Goal: Task Accomplishment & Management: Manage account settings

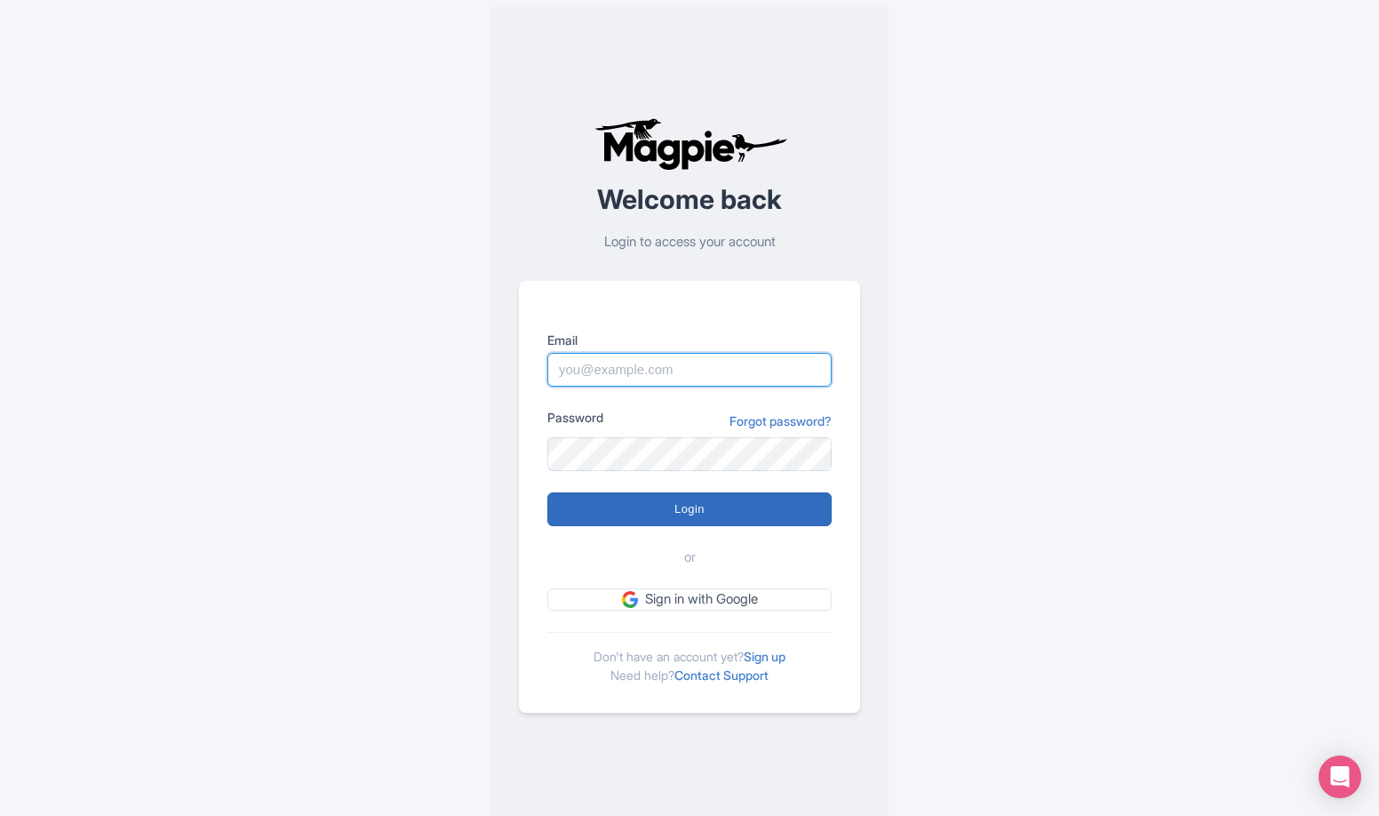
type input "enzo@citygame.com"
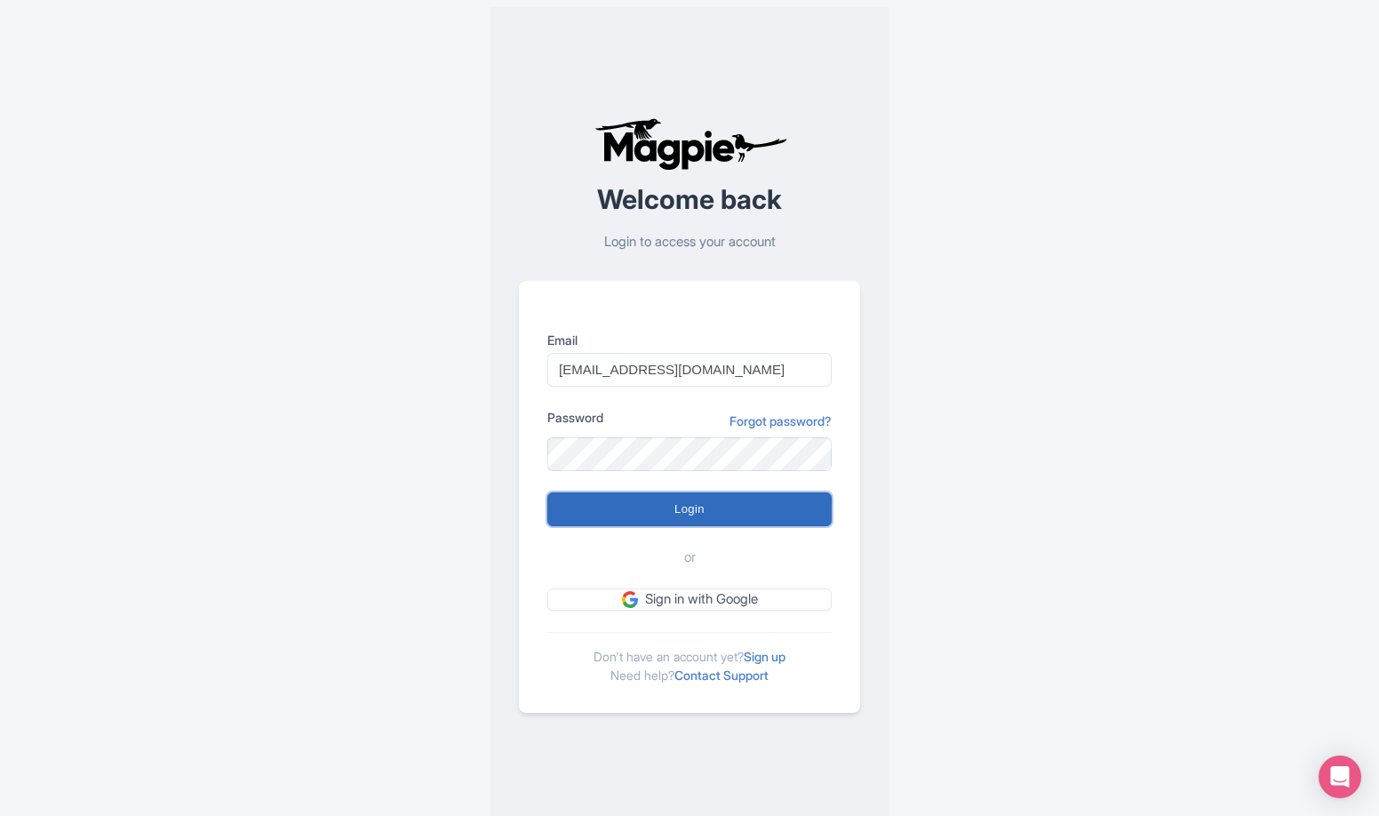
click at [740, 515] on input "Login" at bounding box center [689, 509] width 284 height 34
type input "Logging in..."
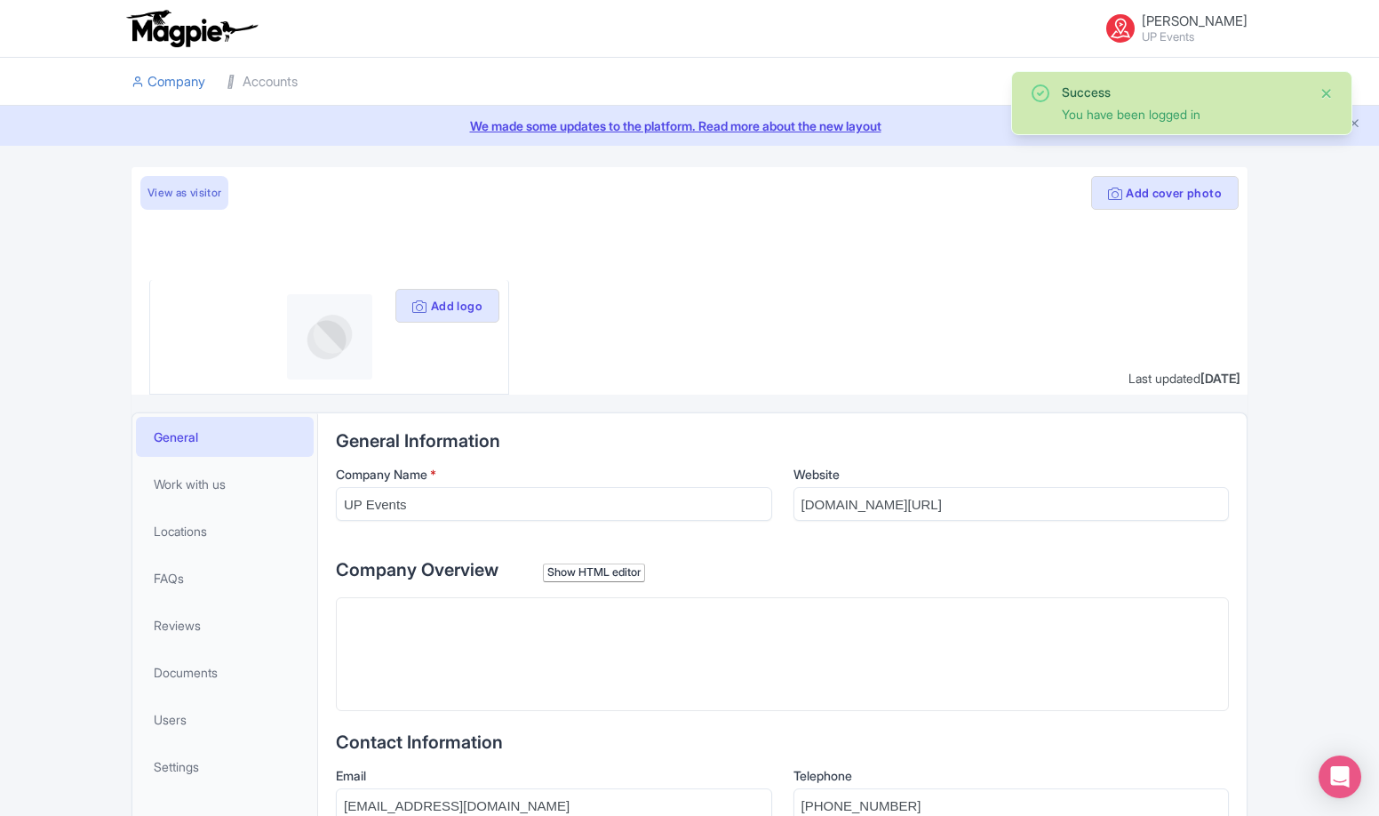
click at [1326, 98] on button "Close" at bounding box center [1326, 93] width 14 height 21
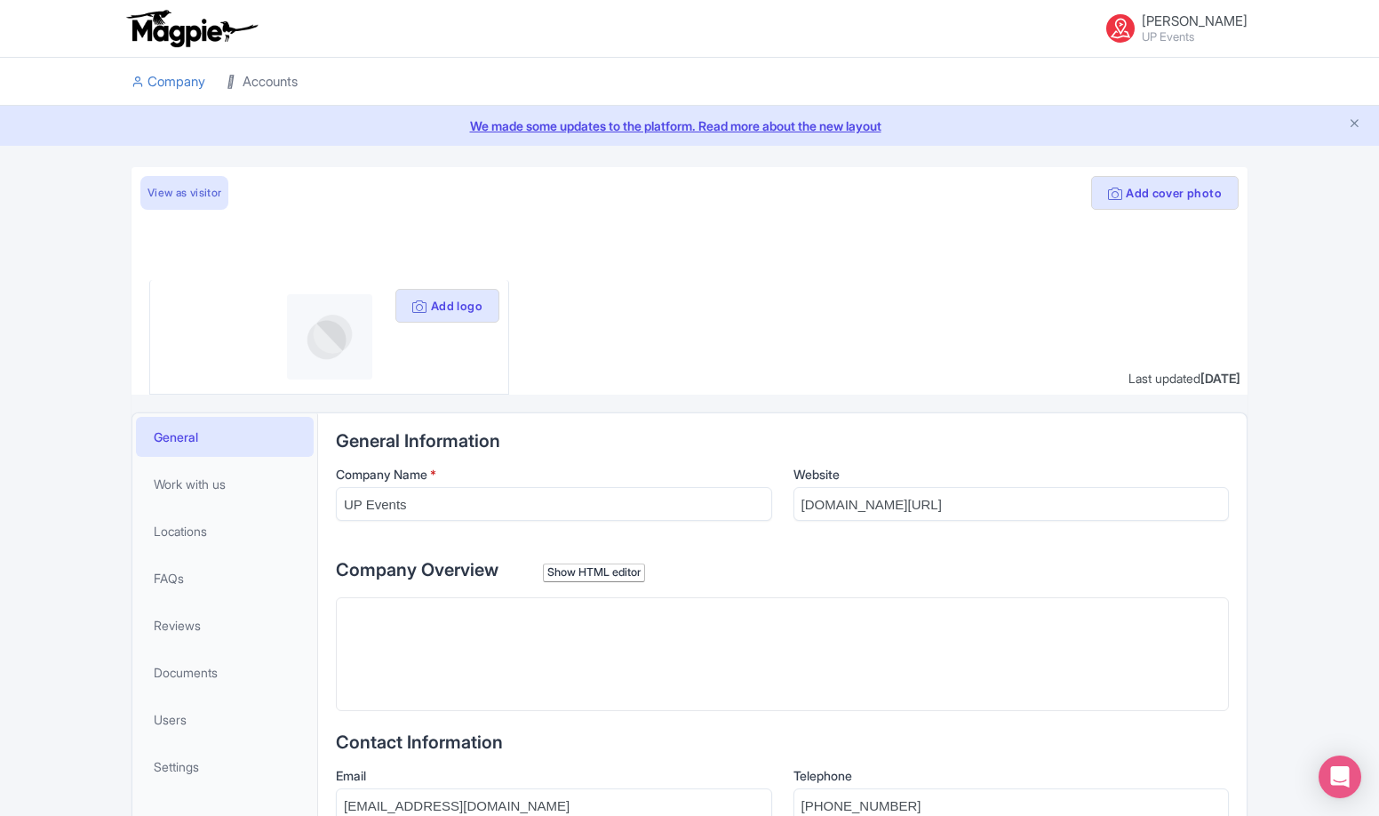
click at [280, 78] on link "Accounts" at bounding box center [262, 82] width 71 height 49
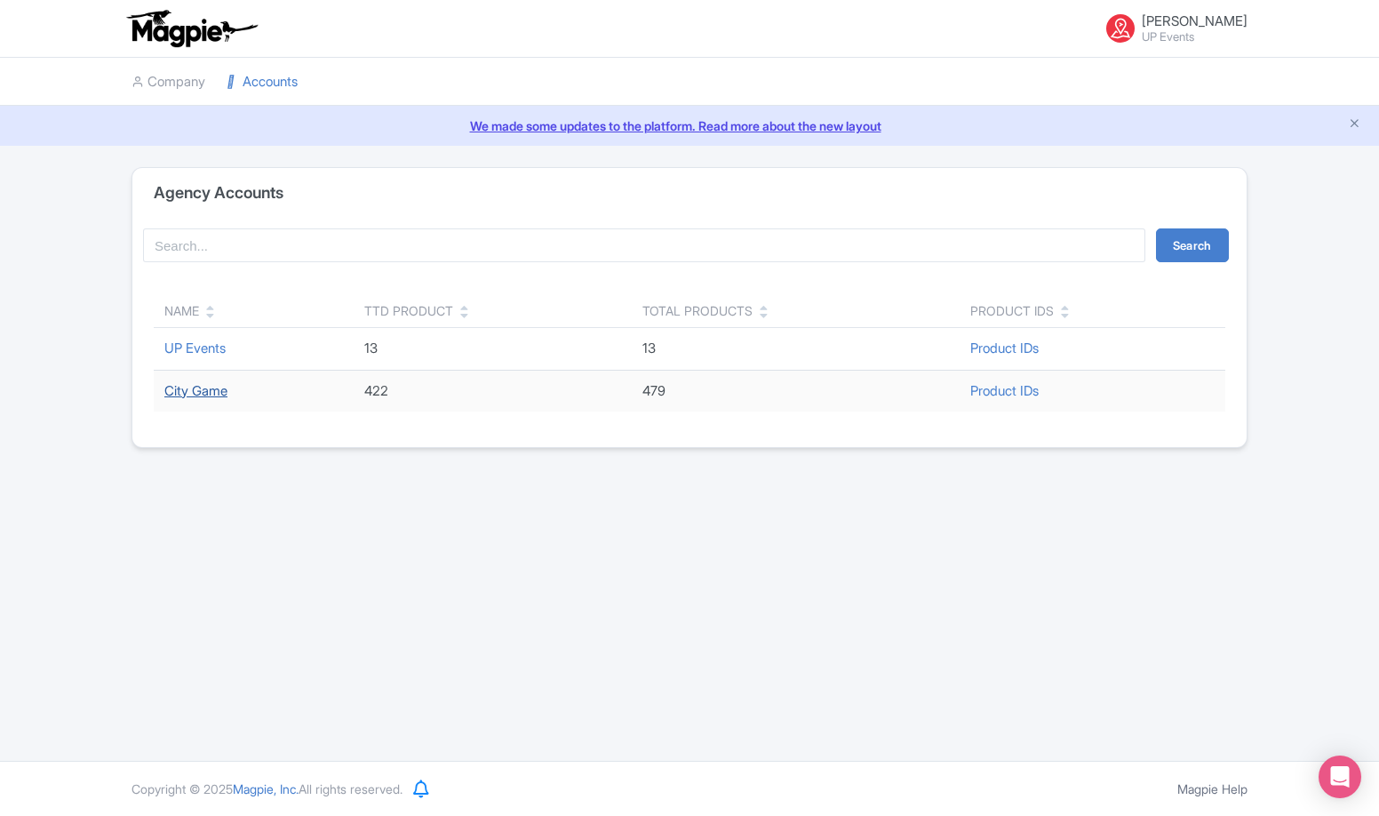
click at [218, 386] on link "City Game" at bounding box center [195, 390] width 63 height 17
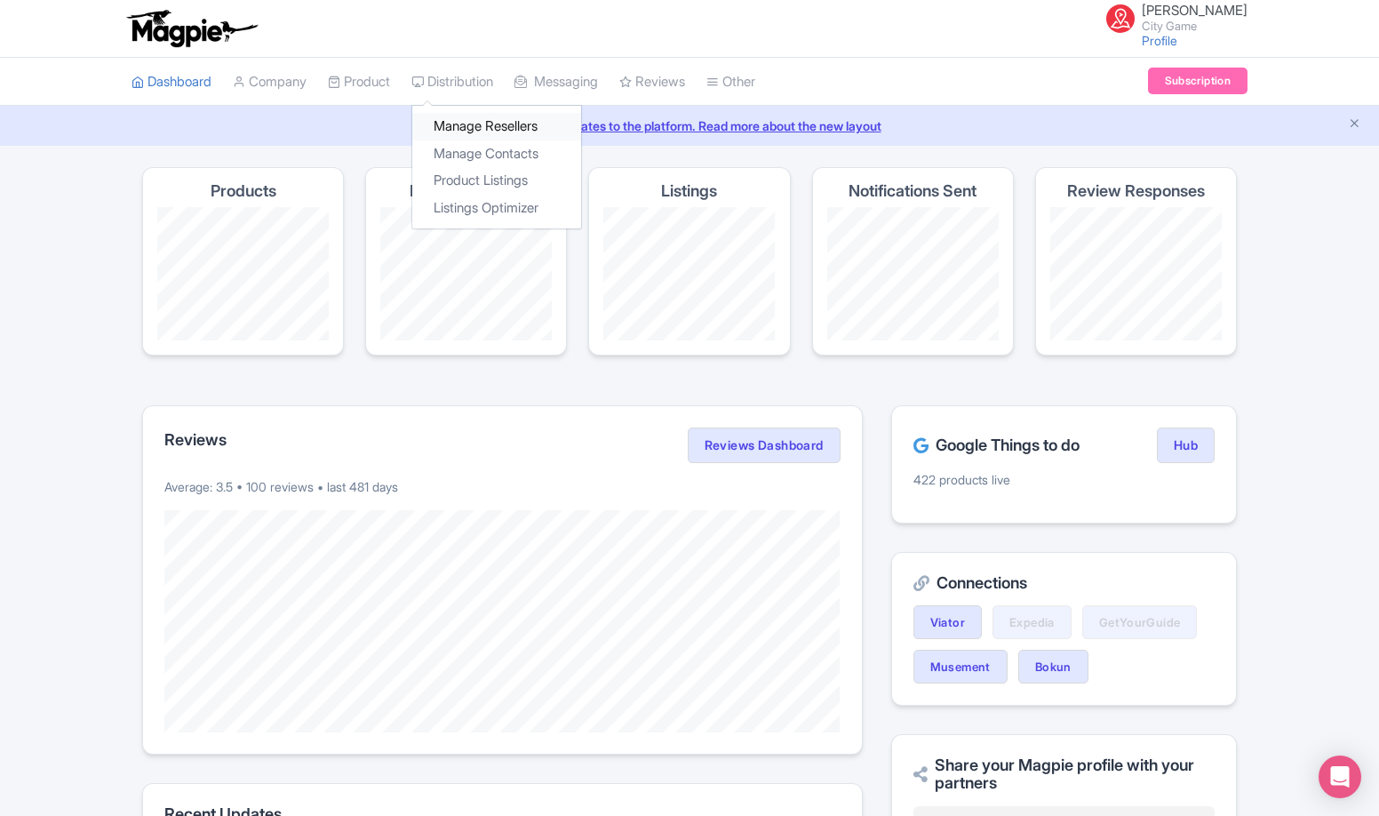
click at [483, 124] on link "Manage Resellers" at bounding box center [496, 127] width 169 height 28
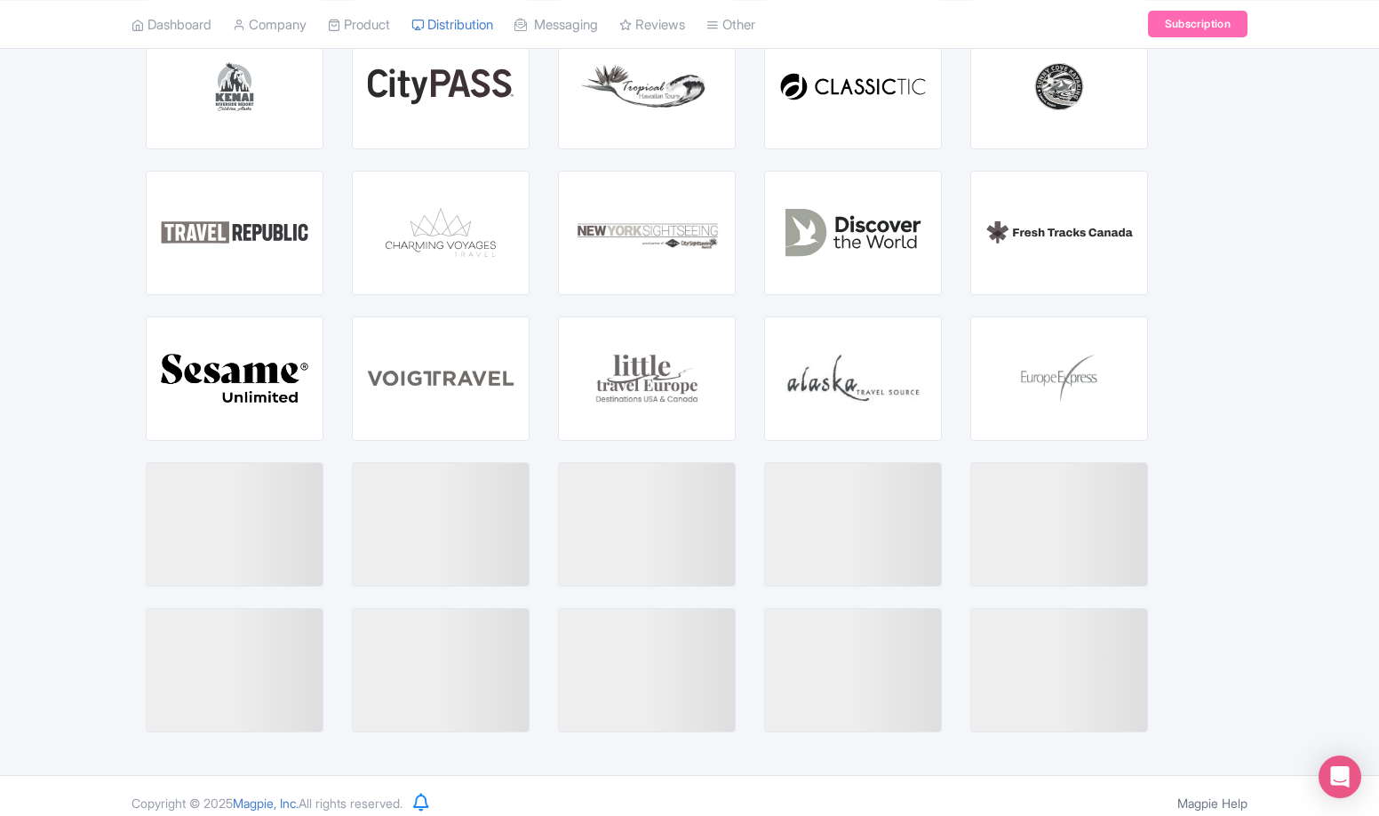
scroll to position [2745, 0]
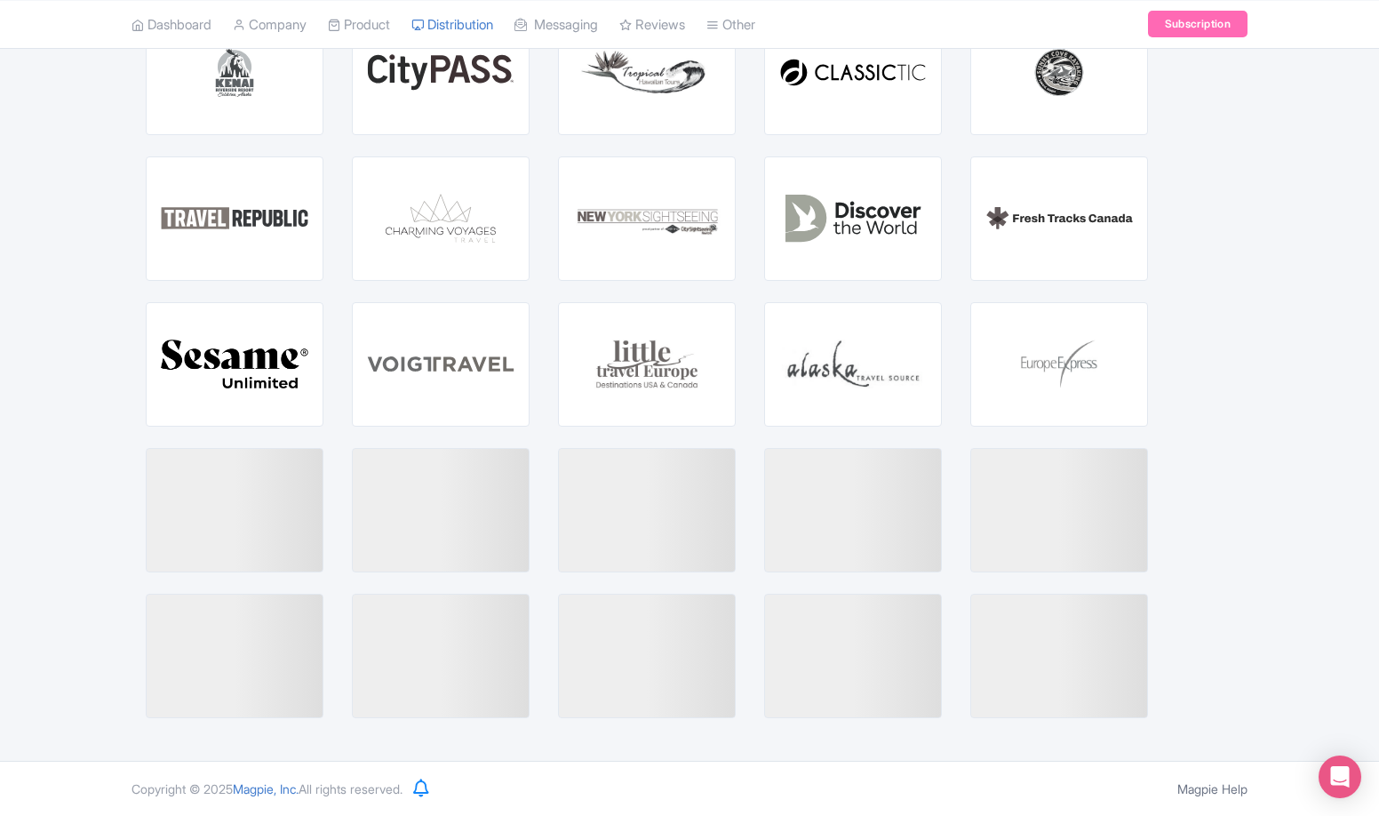
drag, startPoint x: 557, startPoint y: 455, endPoint x: 550, endPoint y: 505, distance: 51.1
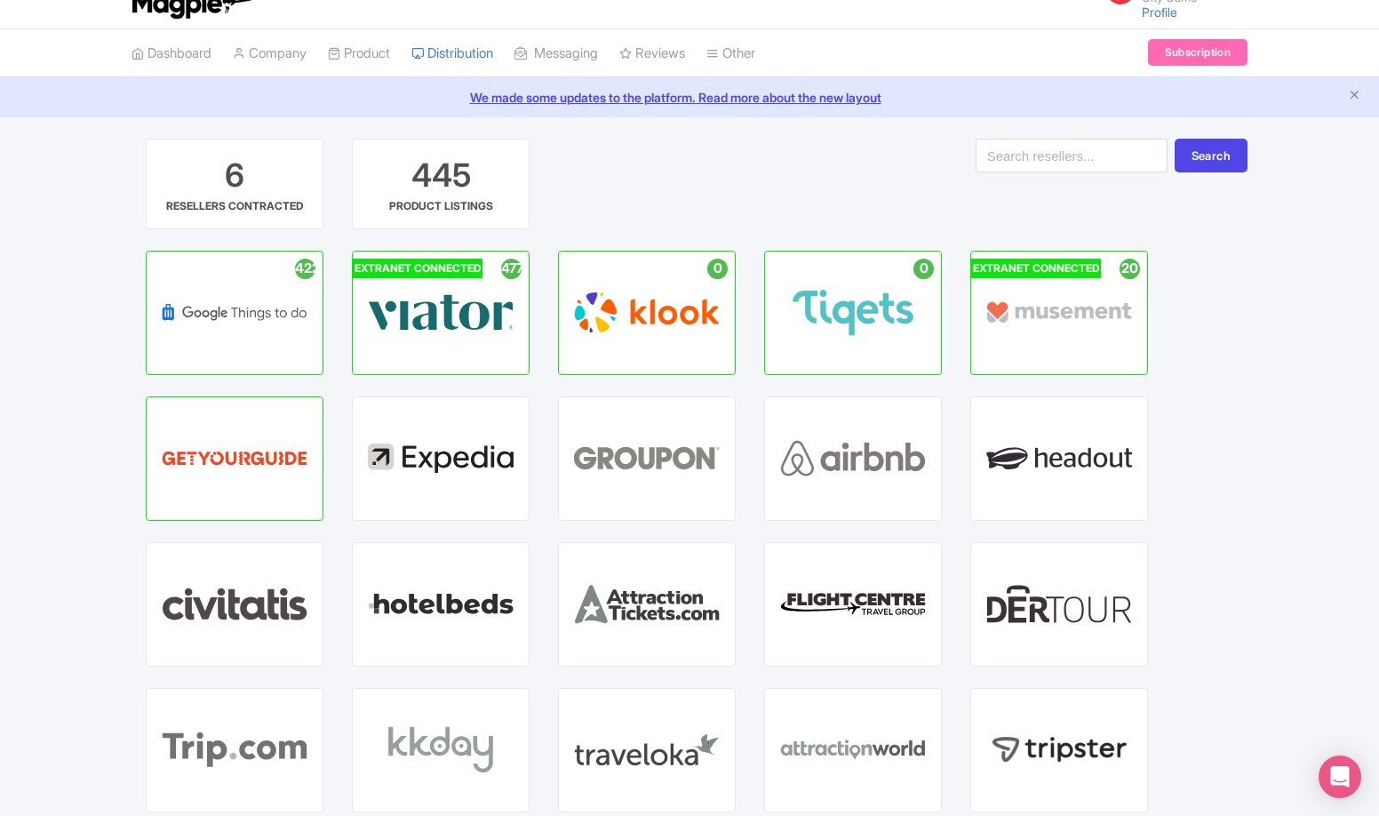
scroll to position [0, 0]
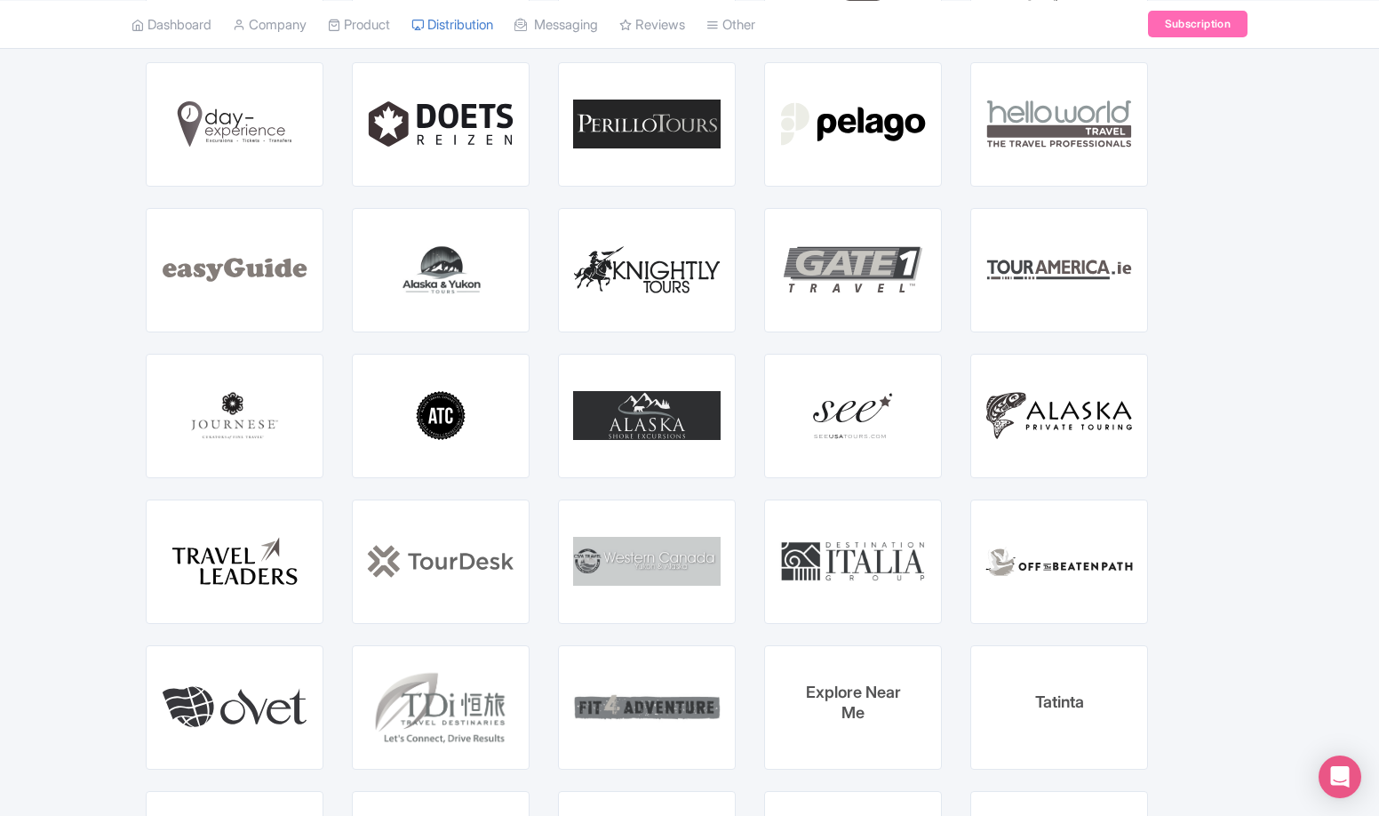
drag, startPoint x: 743, startPoint y: 275, endPoint x: 740, endPoint y: 354, distance: 80.0
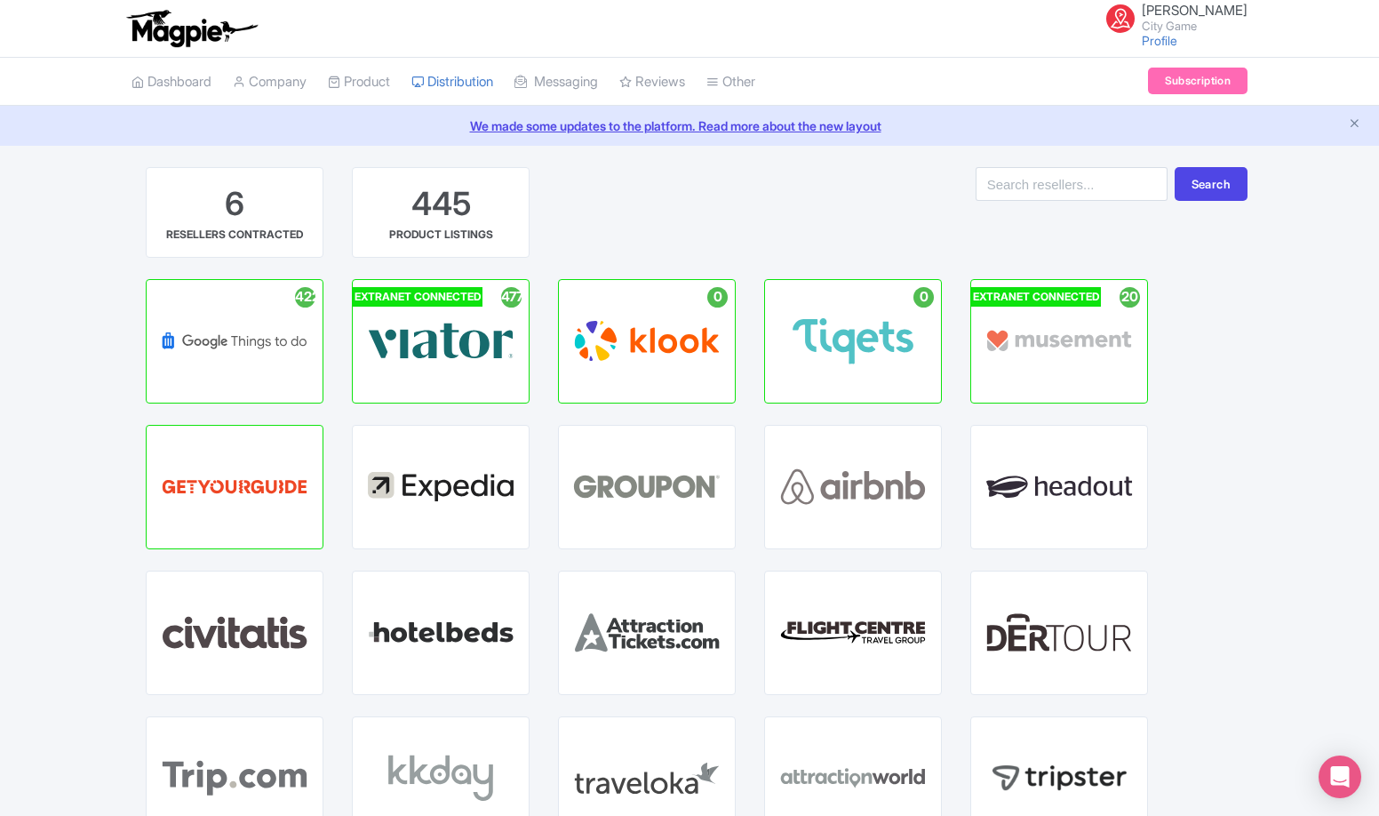
drag, startPoint x: 742, startPoint y: 365, endPoint x: 792, endPoint y: -19, distance: 387.0
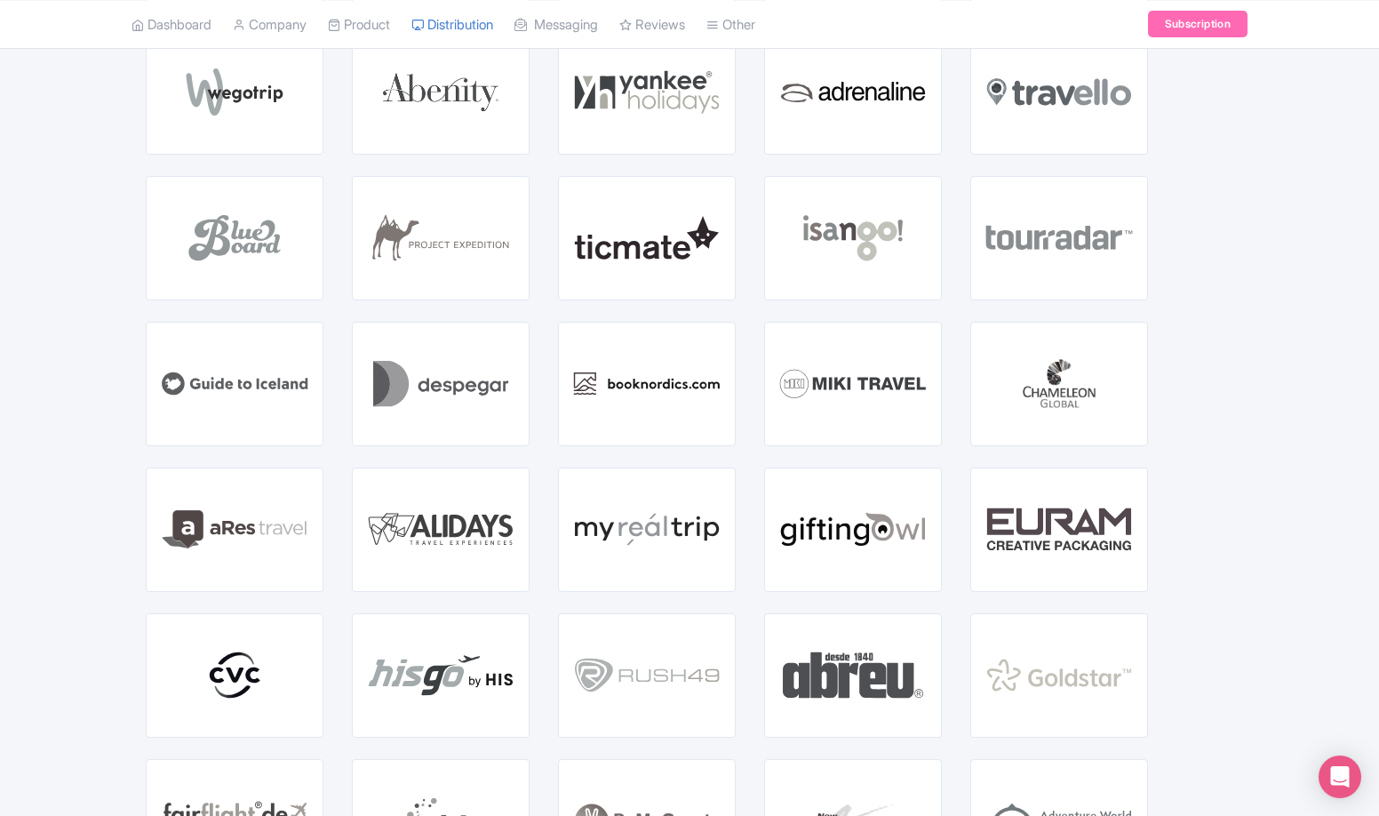
scroll to position [1066, 0]
